Goal: Task Accomplishment & Management: Use online tool/utility

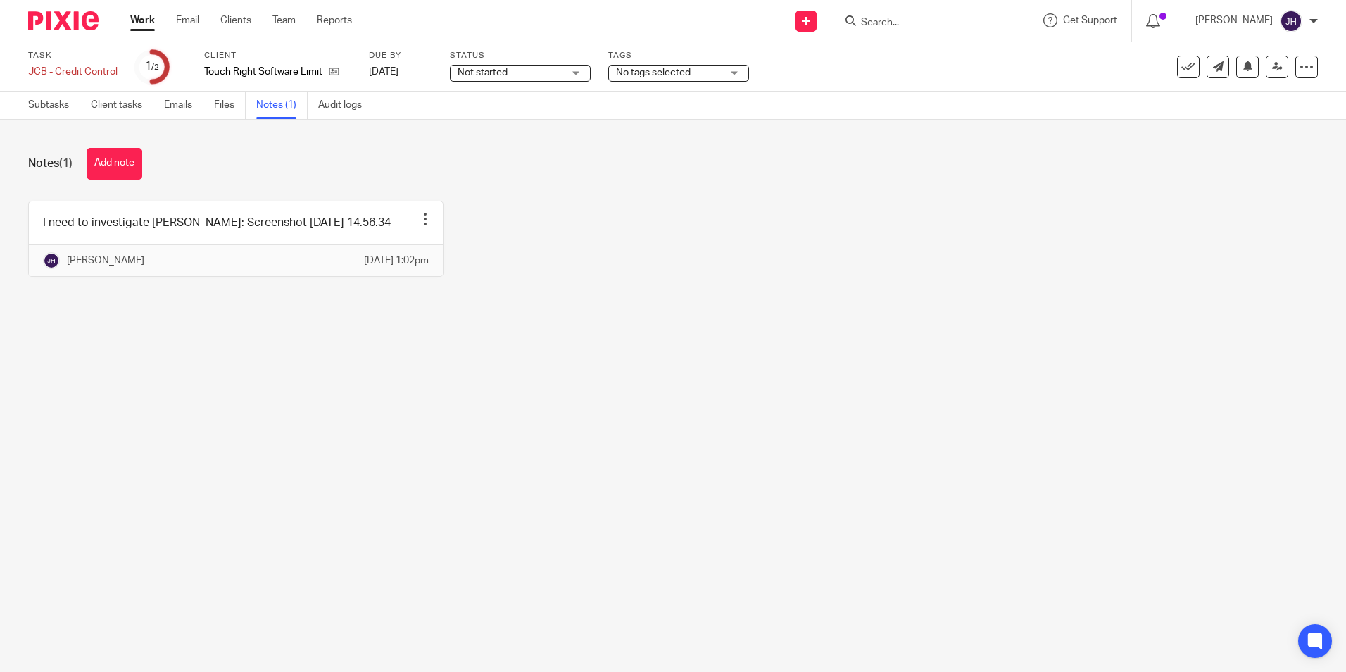
click at [900, 20] on input "Search" at bounding box center [923, 23] width 127 height 13
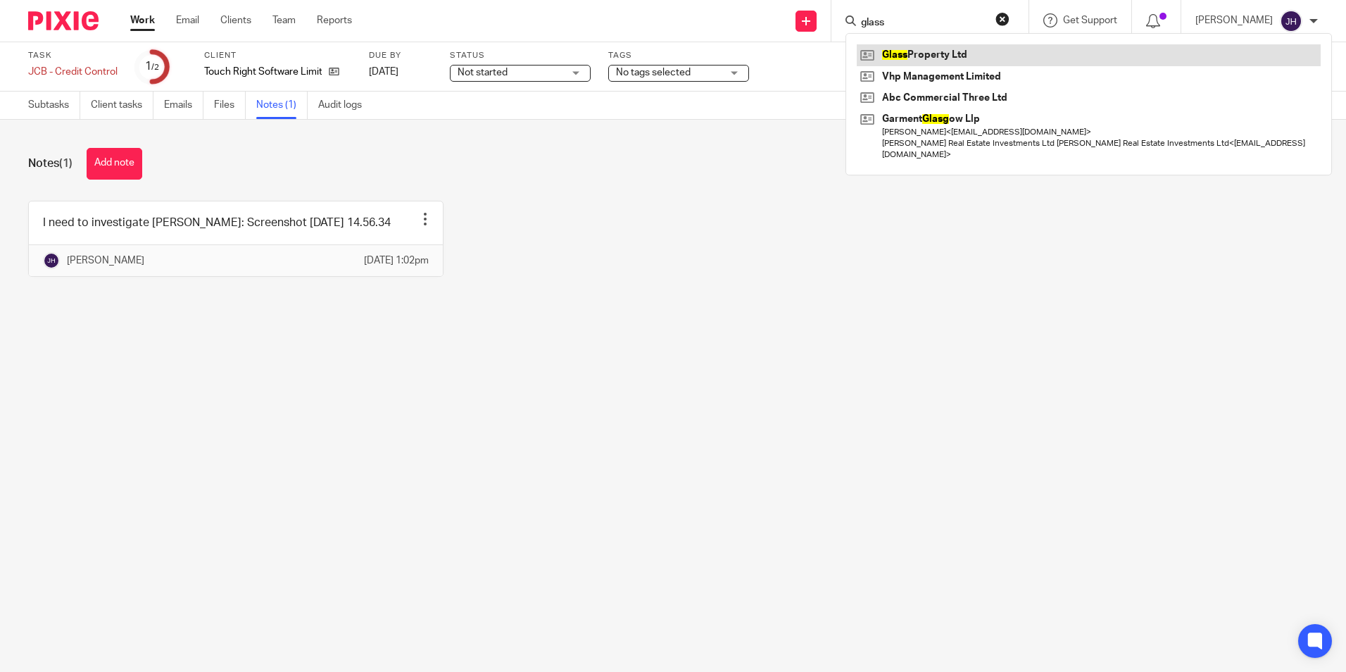
type input "glass"
click at [890, 63] on link at bounding box center [1089, 54] width 464 height 21
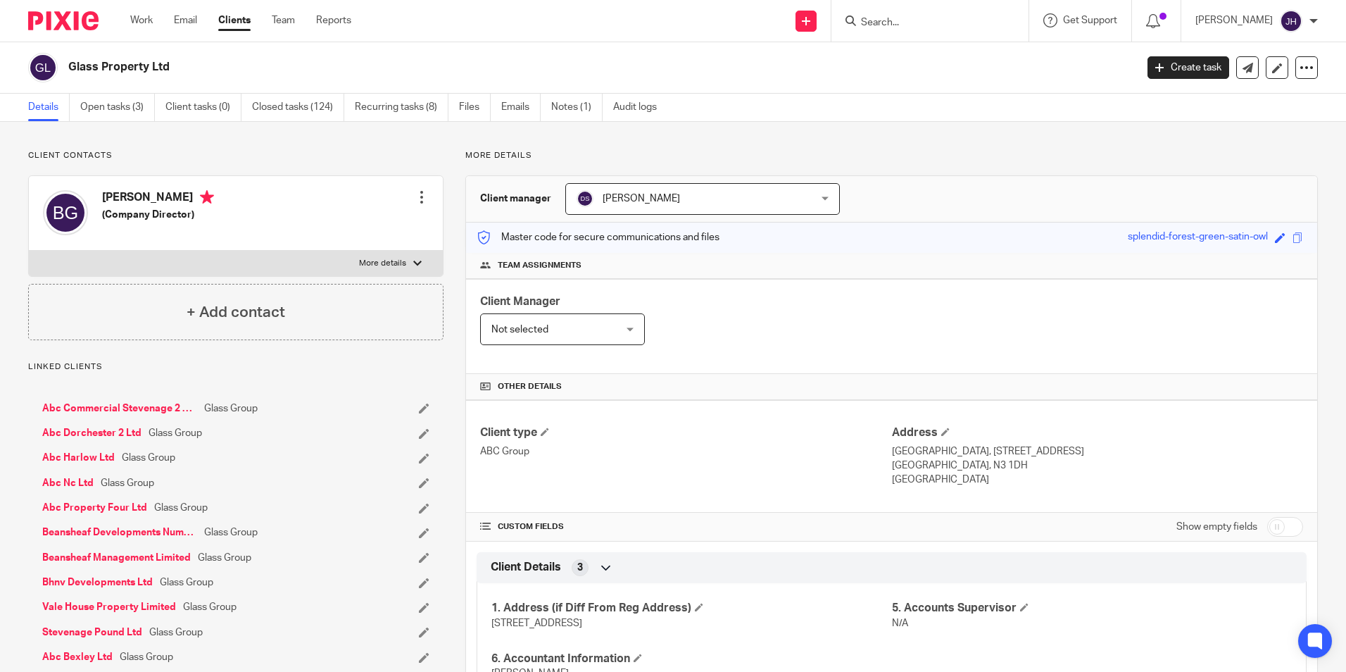
drag, startPoint x: 565, startPoint y: 109, endPoint x: 579, endPoint y: 184, distance: 76.0
click at [565, 109] on link "Notes (1)" at bounding box center [576, 107] width 51 height 27
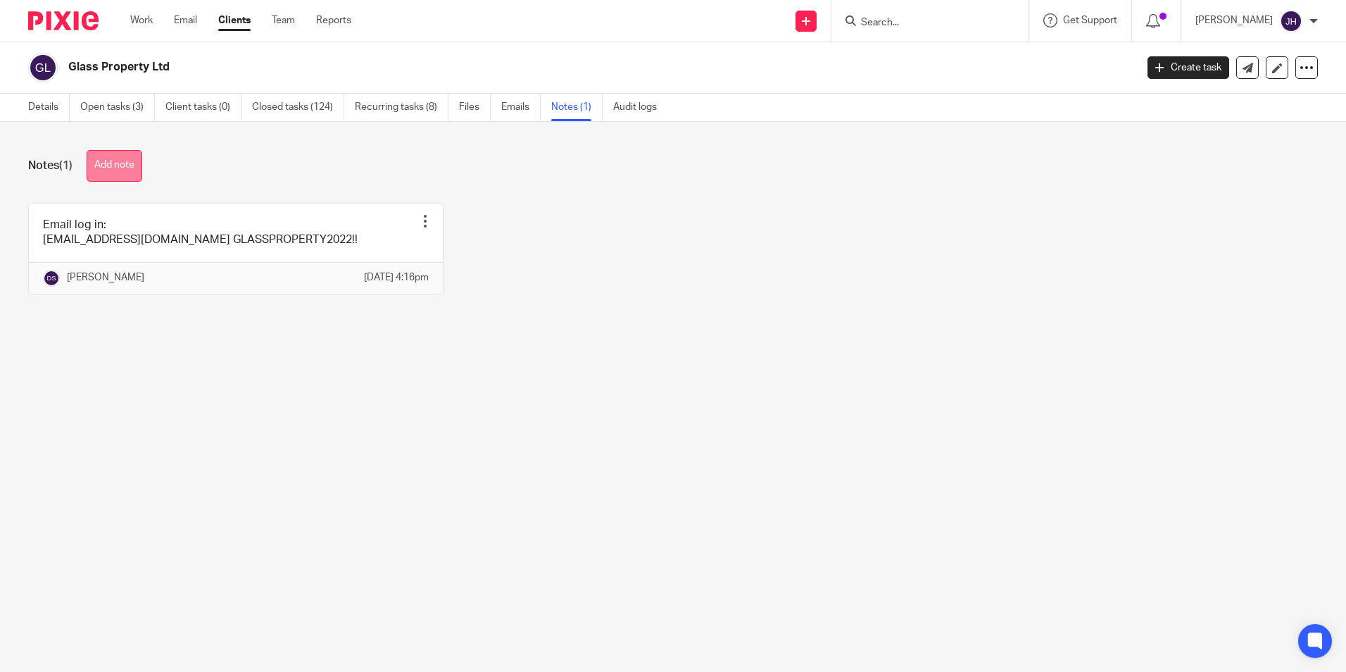
click at [113, 160] on button "Add note" at bounding box center [115, 166] width 56 height 32
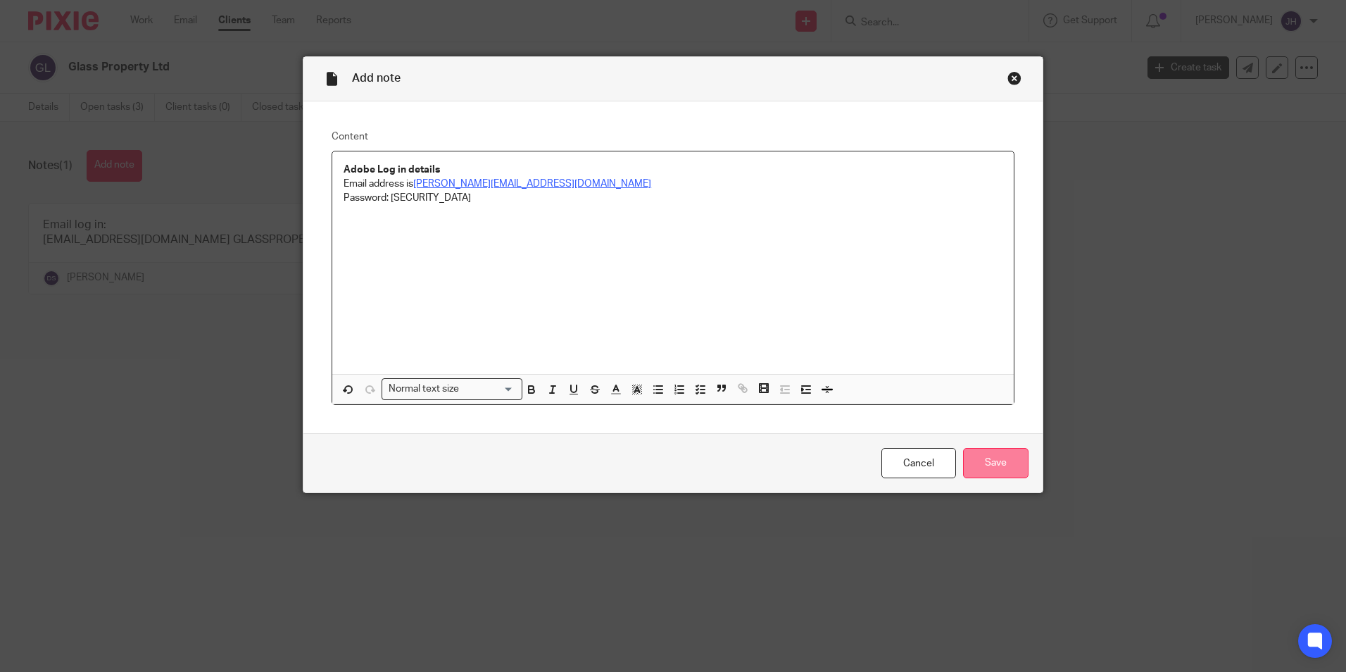
click at [982, 457] on input "Save" at bounding box center [995, 463] width 65 height 30
